Goal: Task Accomplishment & Management: Manage account settings

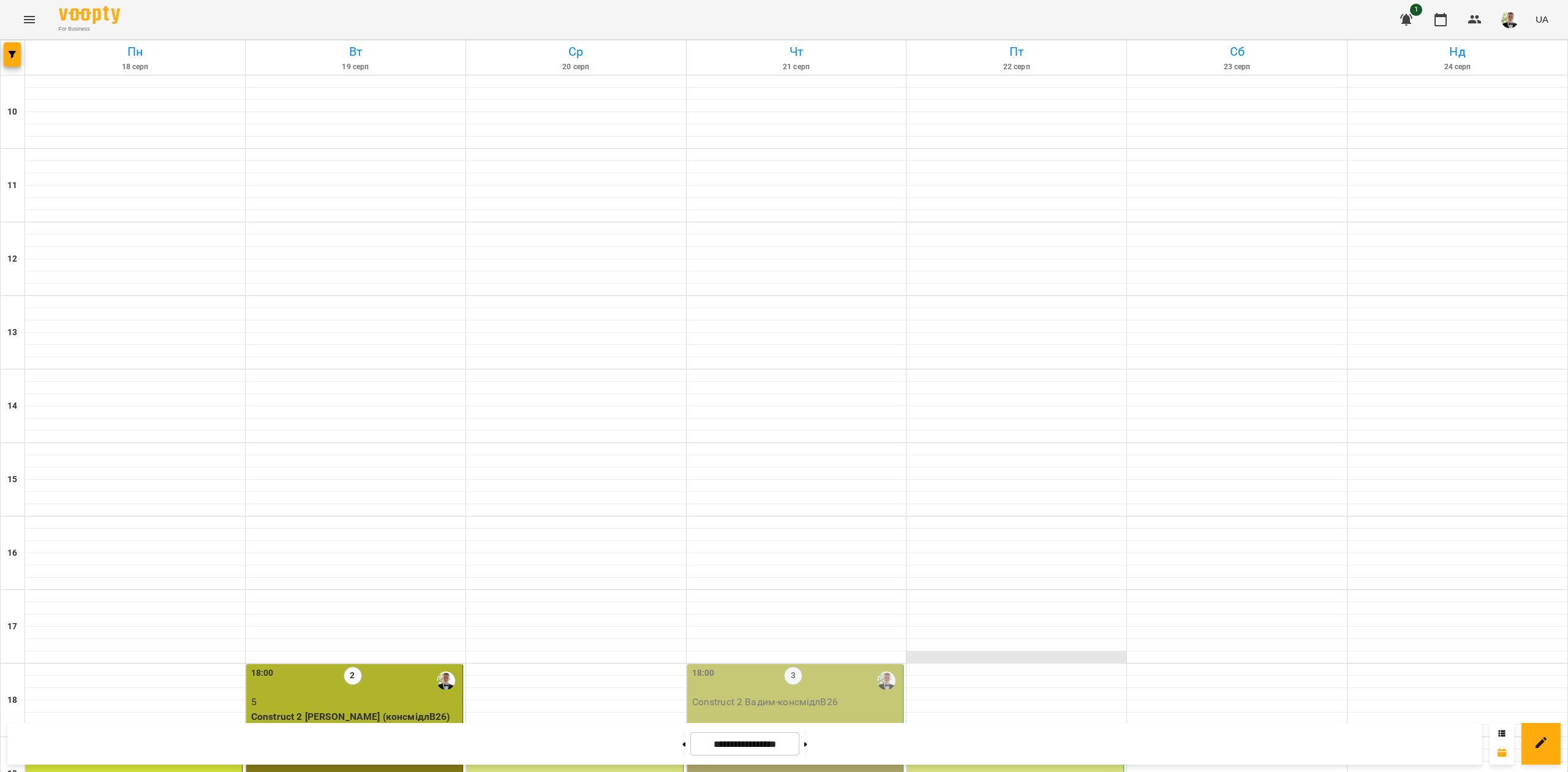
scroll to position [315, 0]
click at [807, 734] on button at bounding box center [805, 743] width 3 height 27
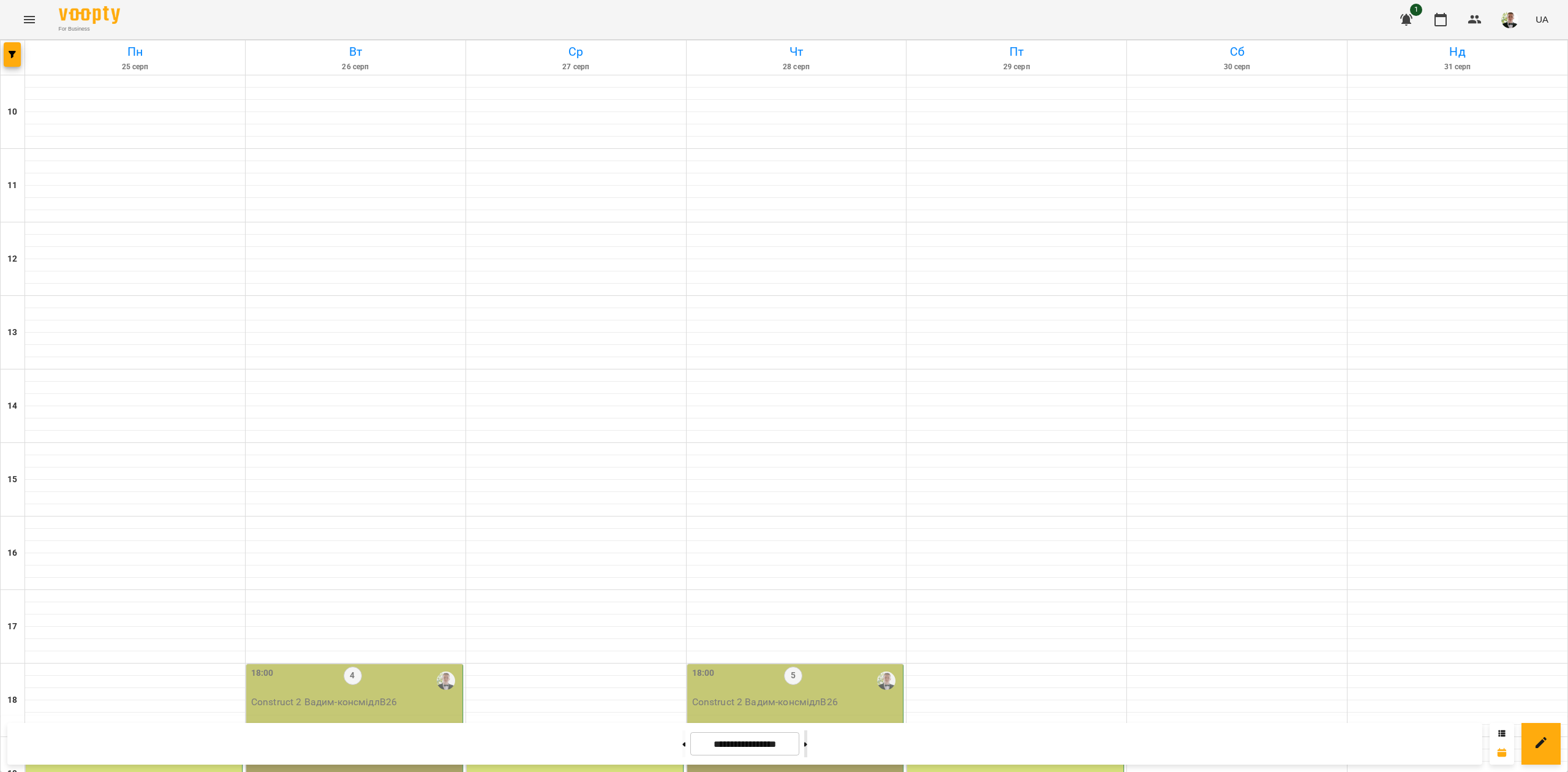
click at [807, 735] on button at bounding box center [805, 743] width 3 height 27
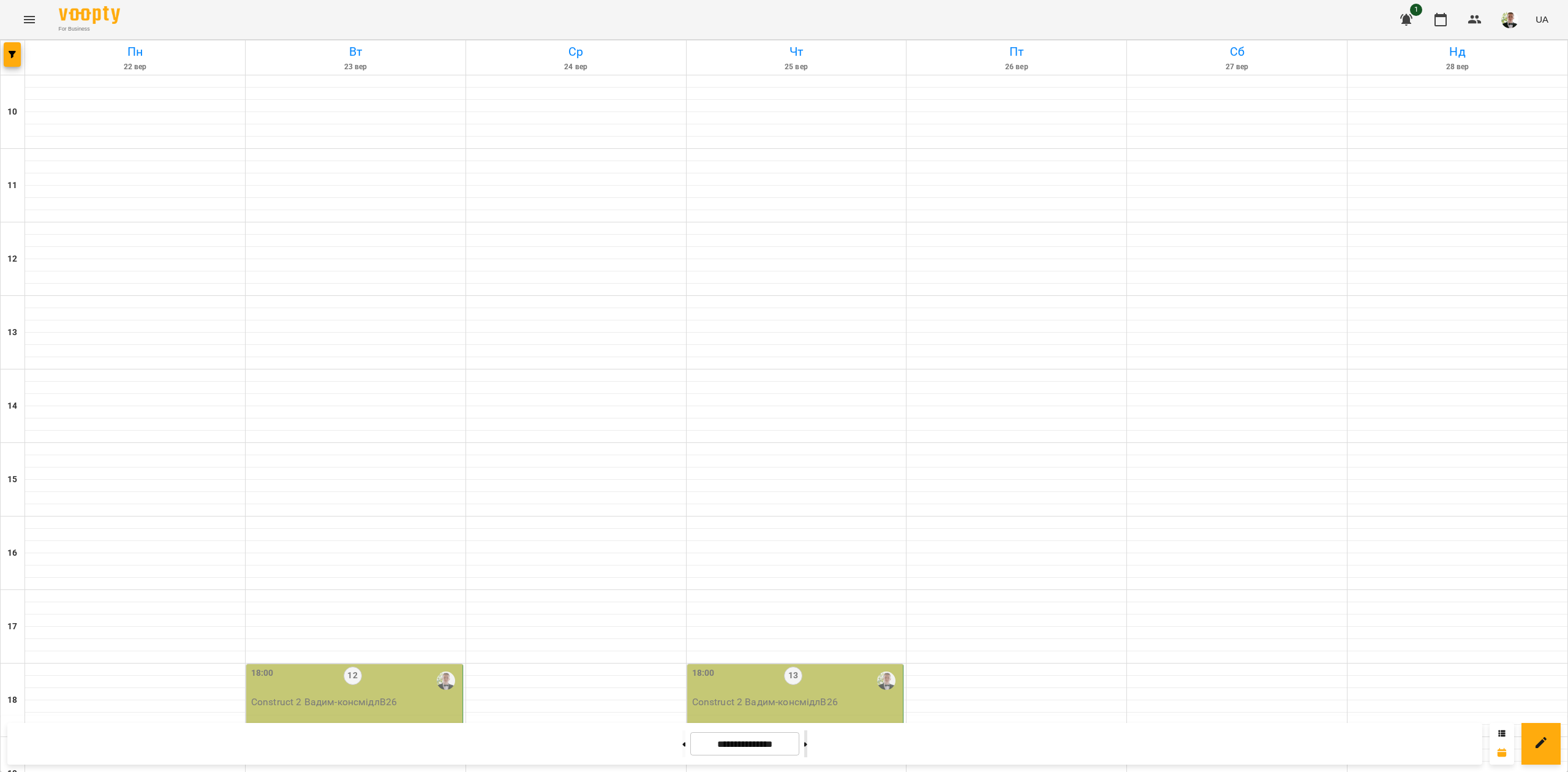
click at [807, 735] on button at bounding box center [805, 743] width 3 height 27
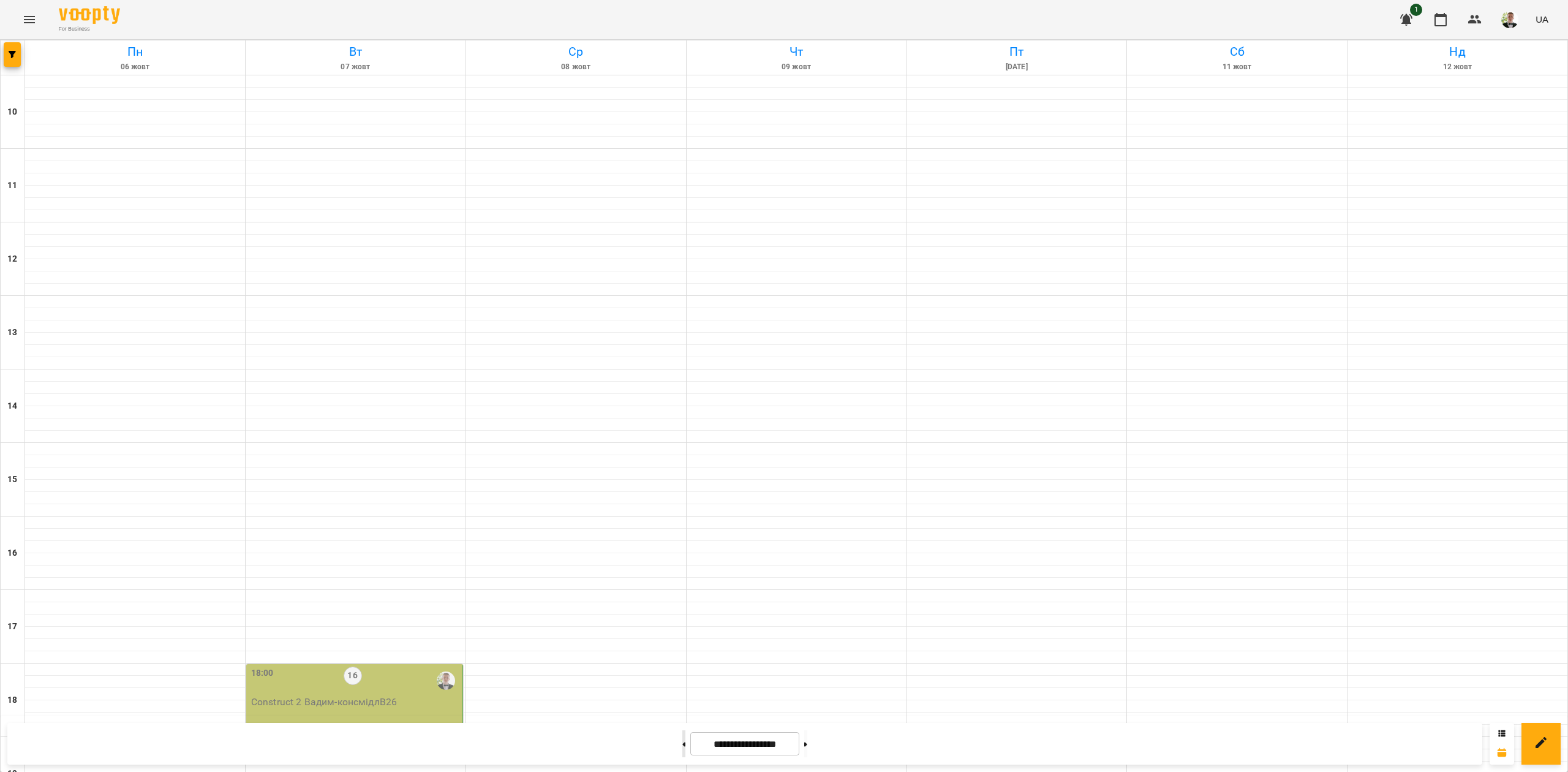
click at [682, 748] on button at bounding box center [683, 743] width 3 height 27
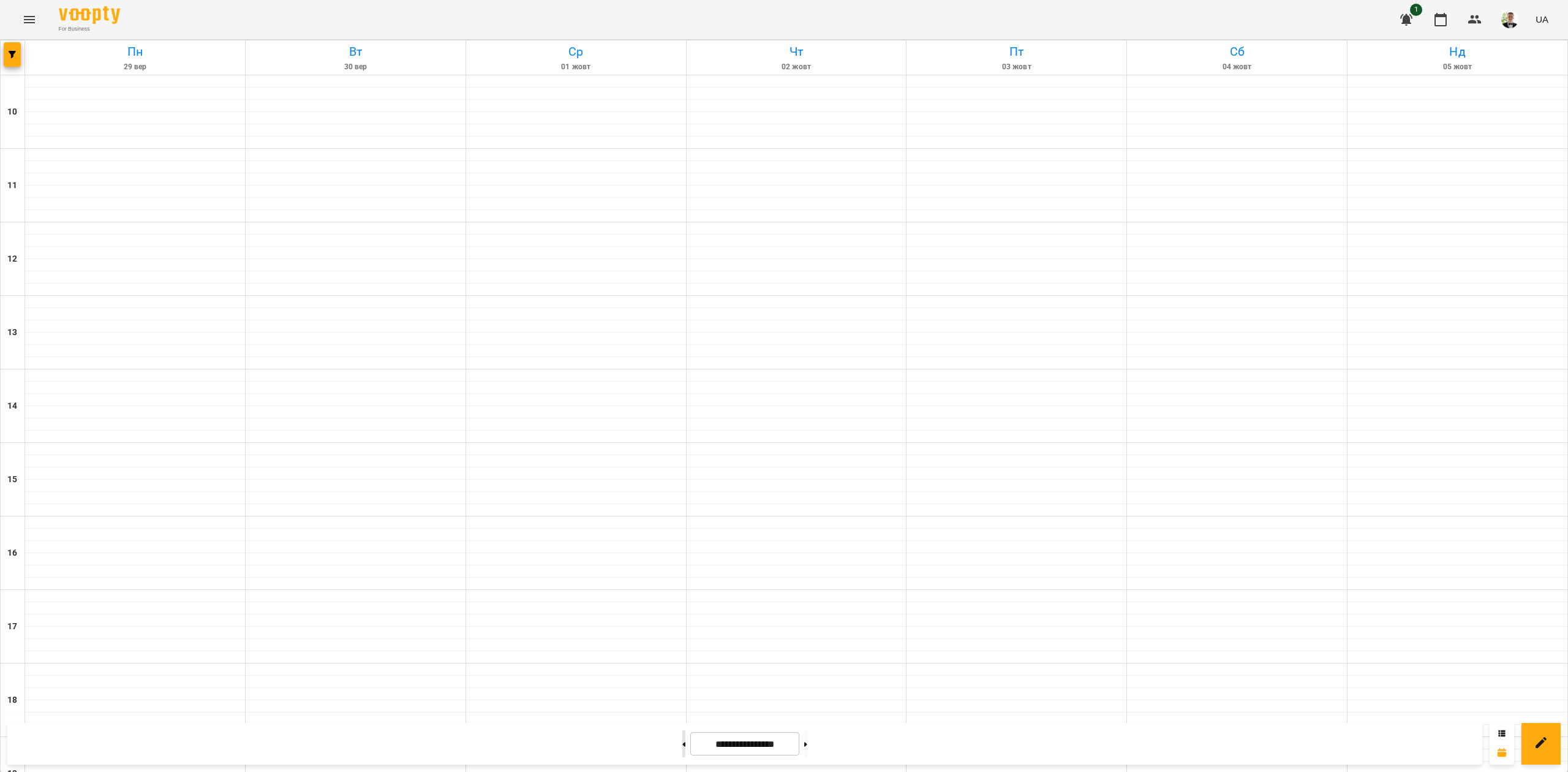
click at [682, 748] on button at bounding box center [683, 743] width 3 height 27
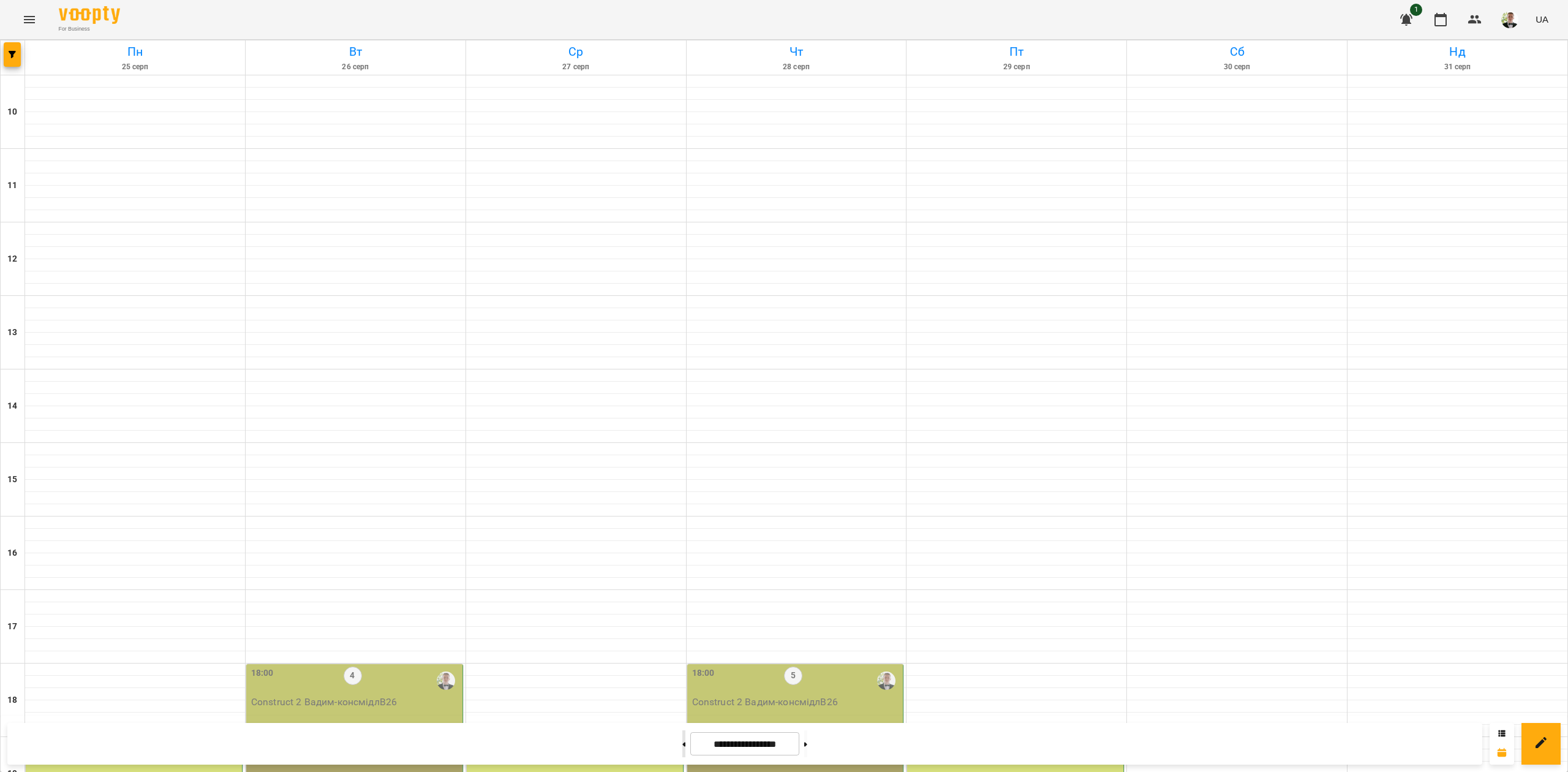
click at [682, 745] on button at bounding box center [683, 743] width 3 height 27
type input "**********"
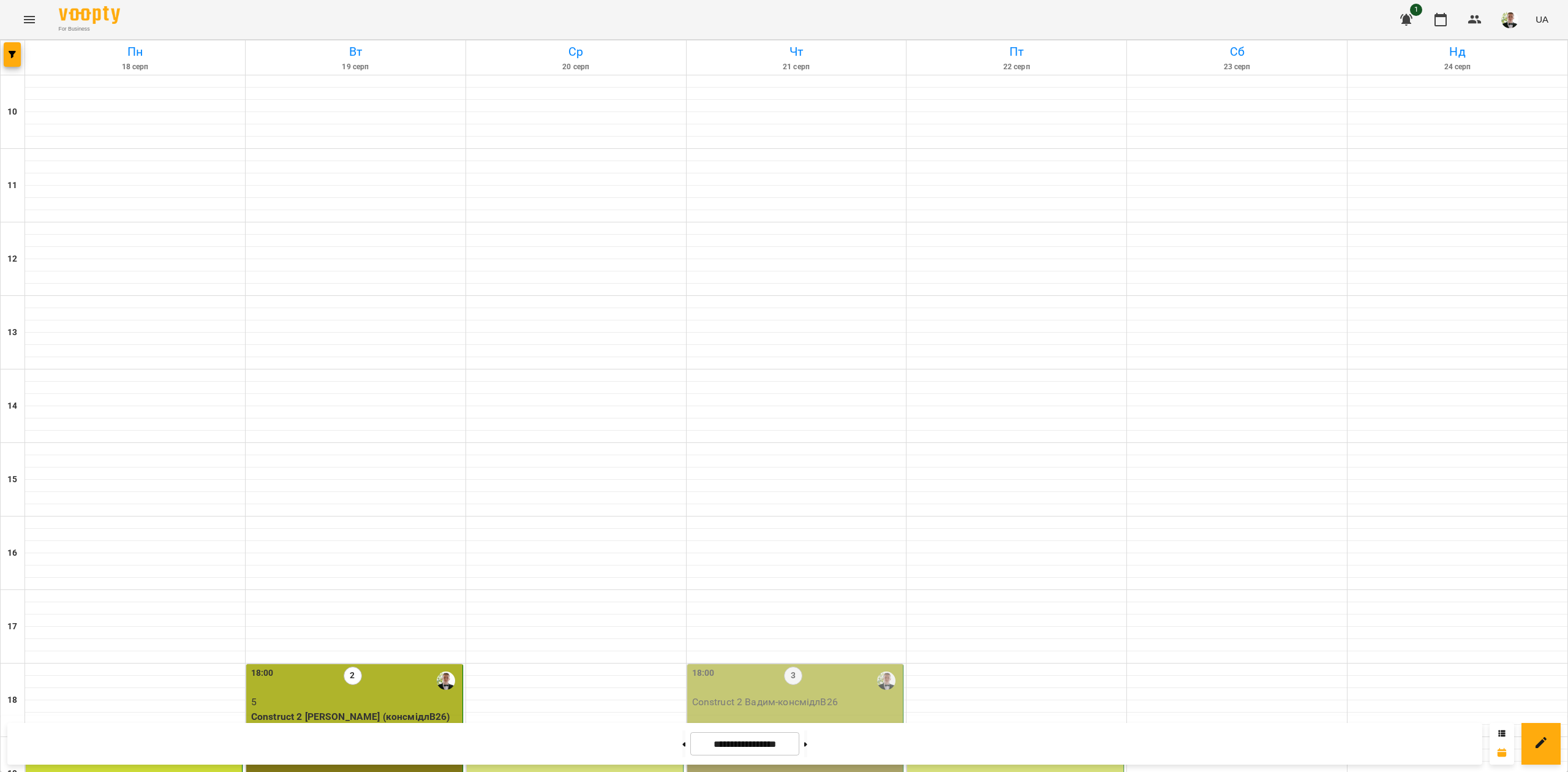
click at [583, 768] on p "5" at bounding box center [575, 775] width 209 height 15
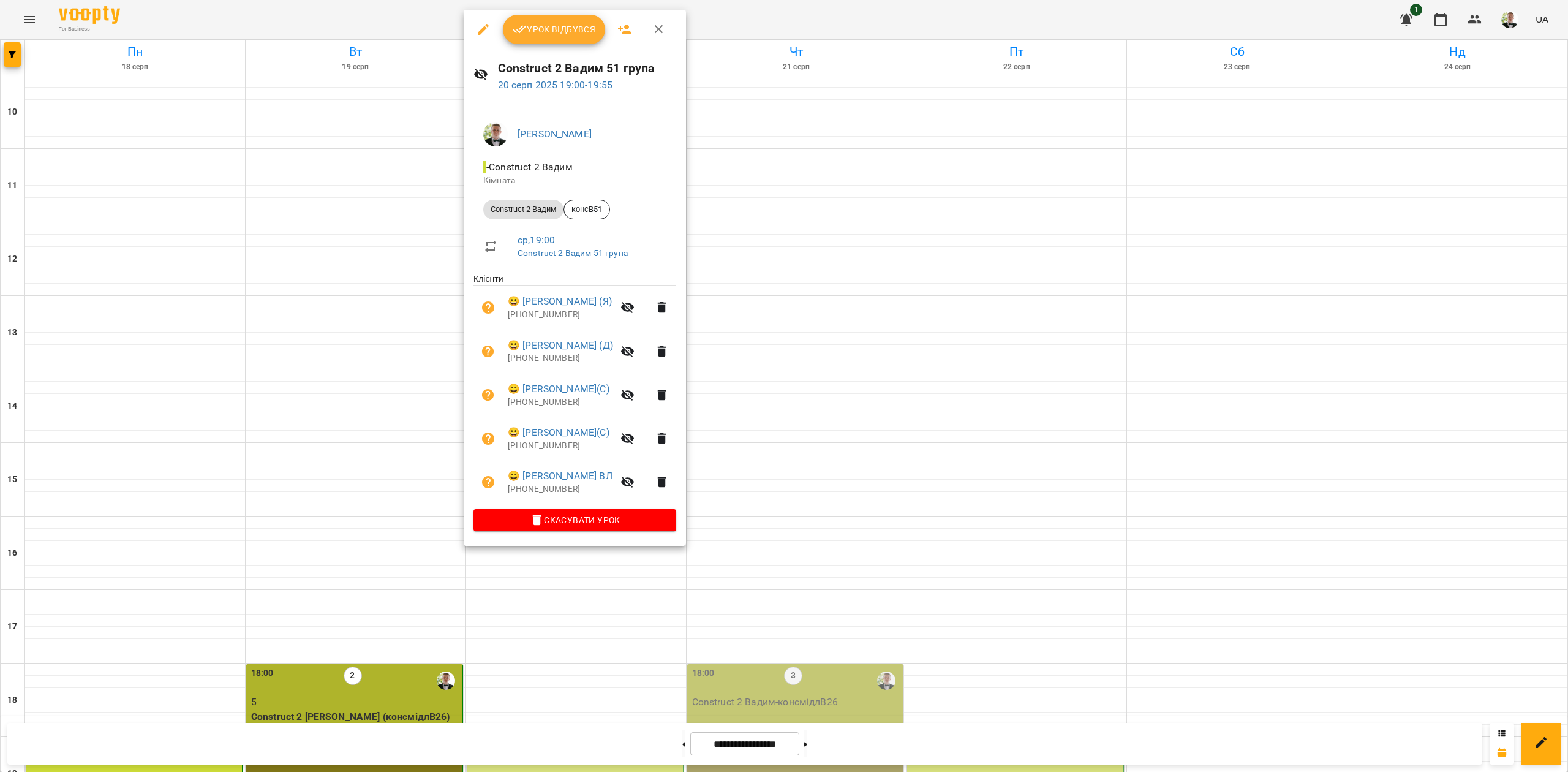
click at [539, 30] on span "Урок відбувся" at bounding box center [553, 29] width 83 height 15
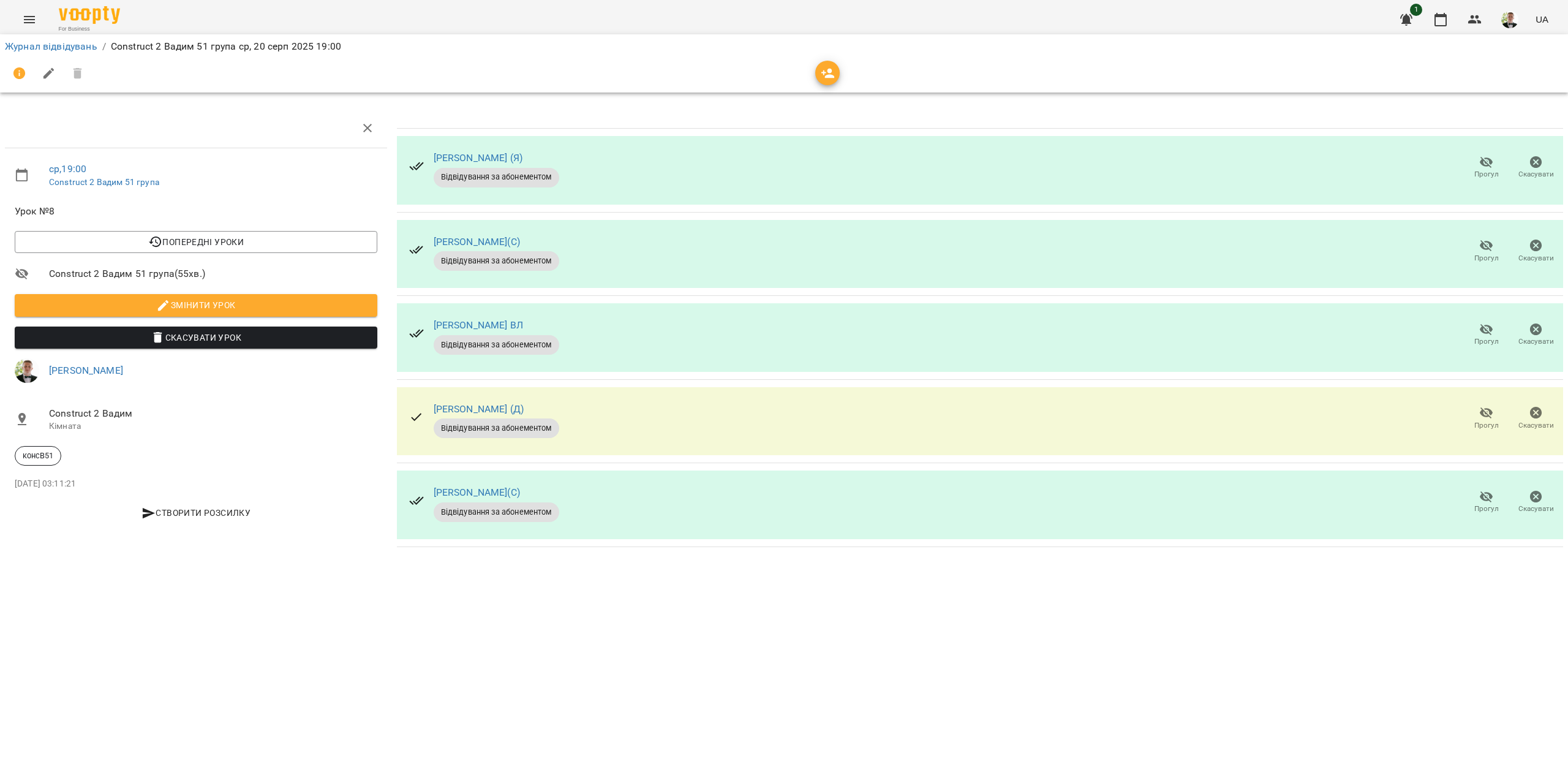
click at [1478, 251] on span "Прогул" at bounding box center [1485, 251] width 35 height 25
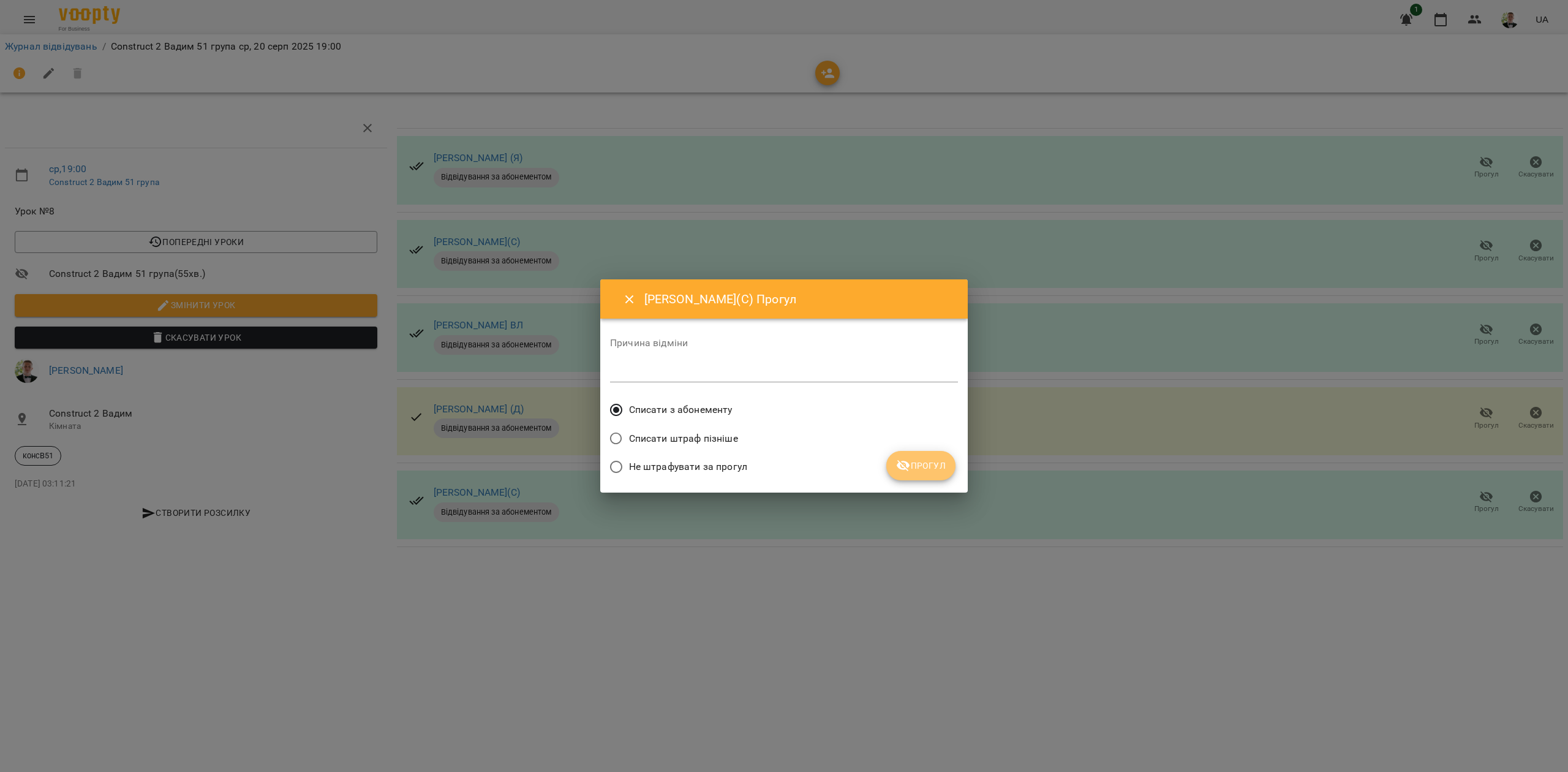
click at [926, 461] on span "Прогул" at bounding box center [921, 465] width 50 height 15
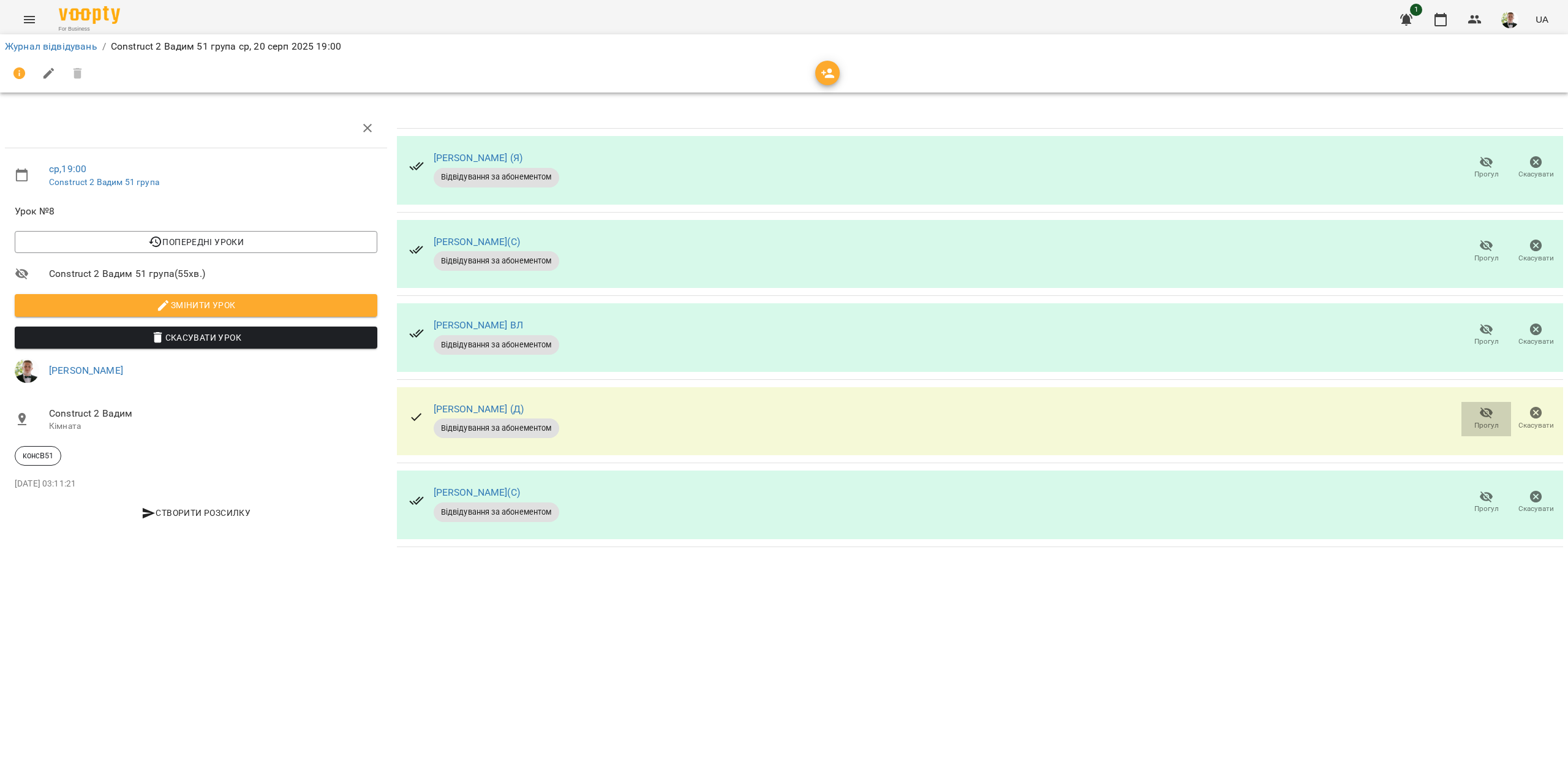
click at [1480, 411] on icon "button" at bounding box center [1486, 412] width 15 height 15
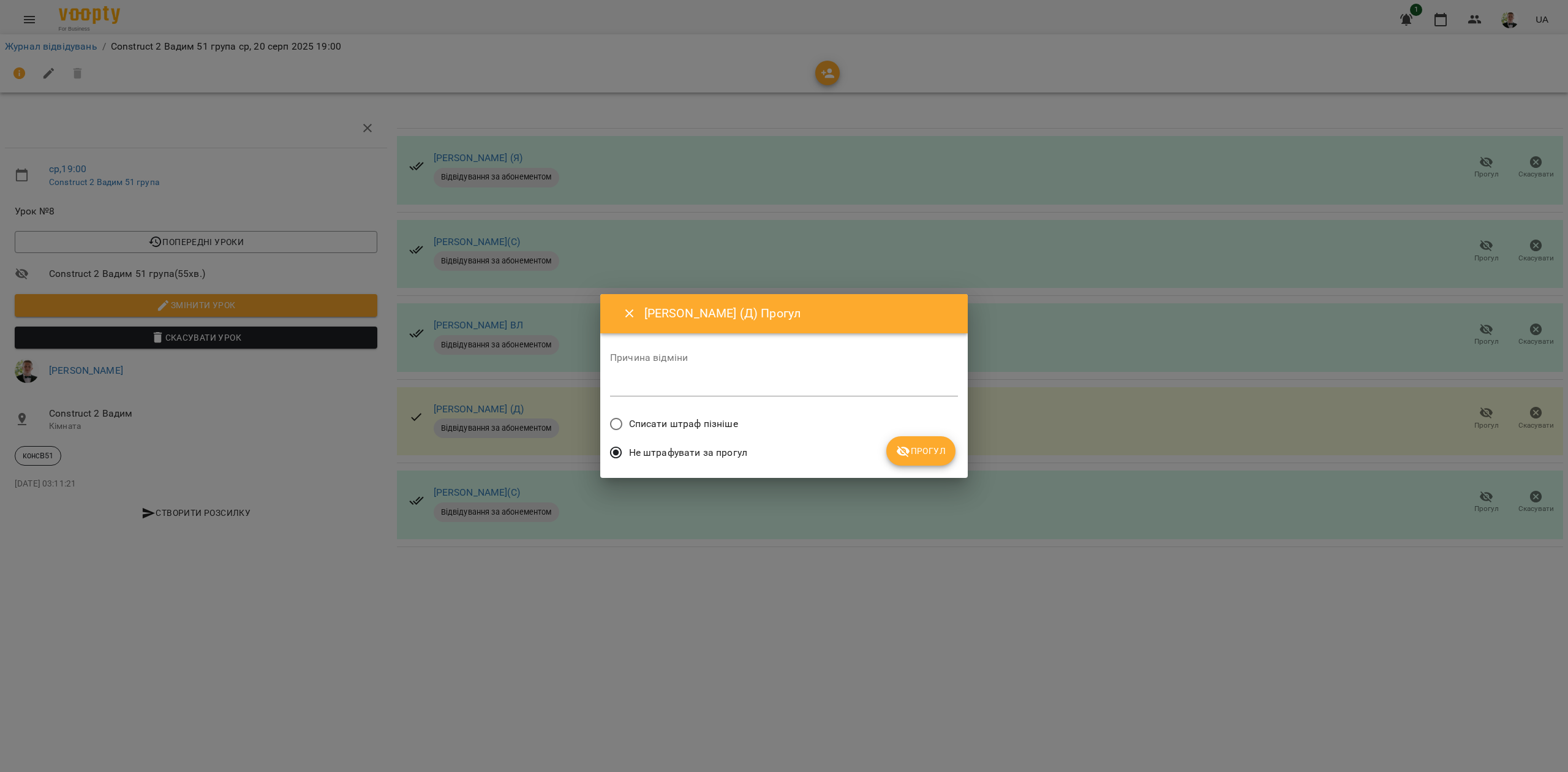
click at [657, 420] on span "Списати штраф пізніше" at bounding box center [683, 423] width 109 height 15
click at [904, 453] on icon "submit" at bounding box center [903, 451] width 13 height 12
